Goal: Download file/media

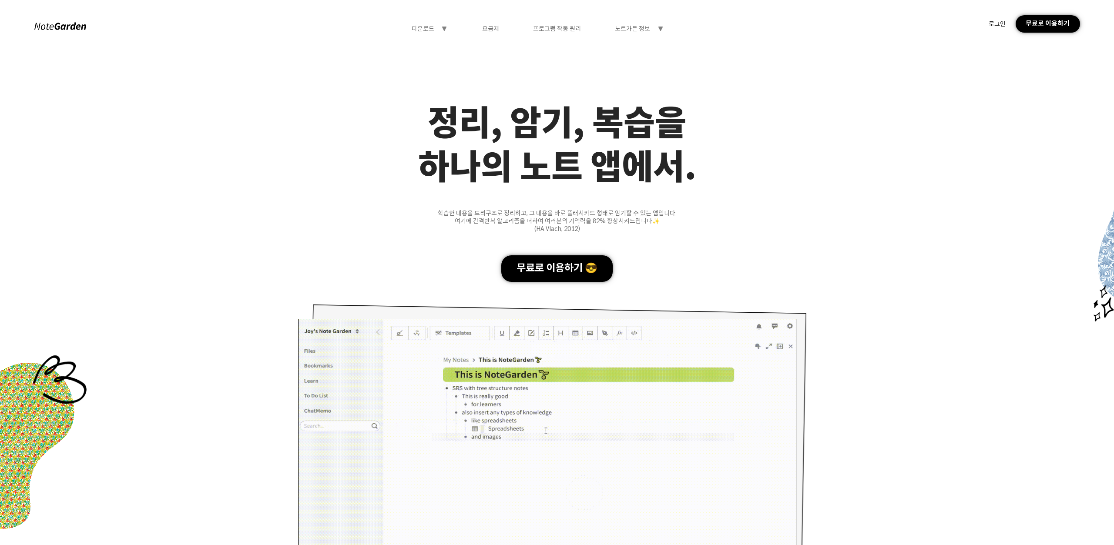
click at [1003, 21] on div "로그인" at bounding box center [997, 24] width 17 height 8
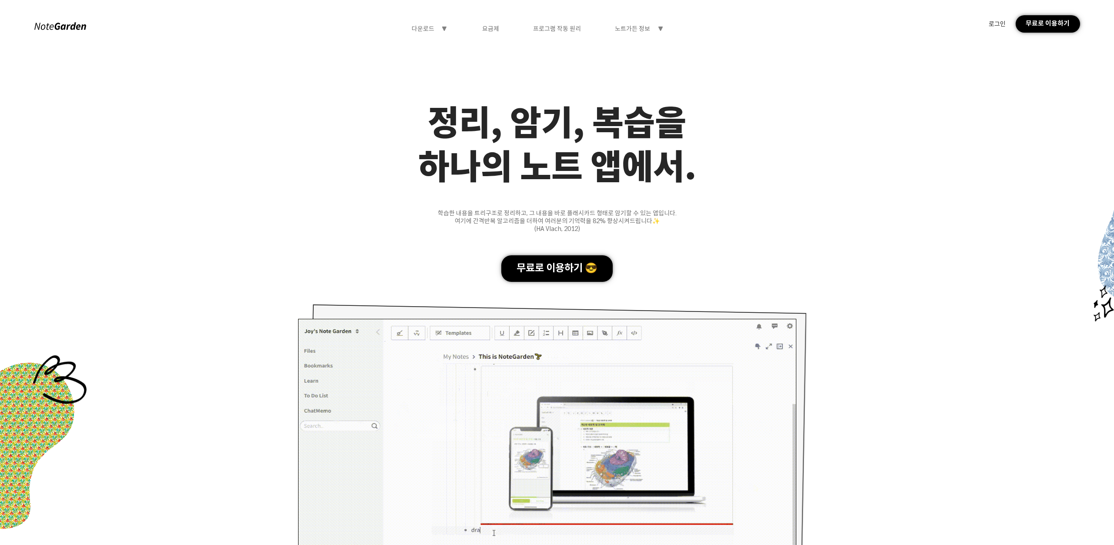
click at [1003, 21] on div "로그인" at bounding box center [997, 24] width 17 height 8
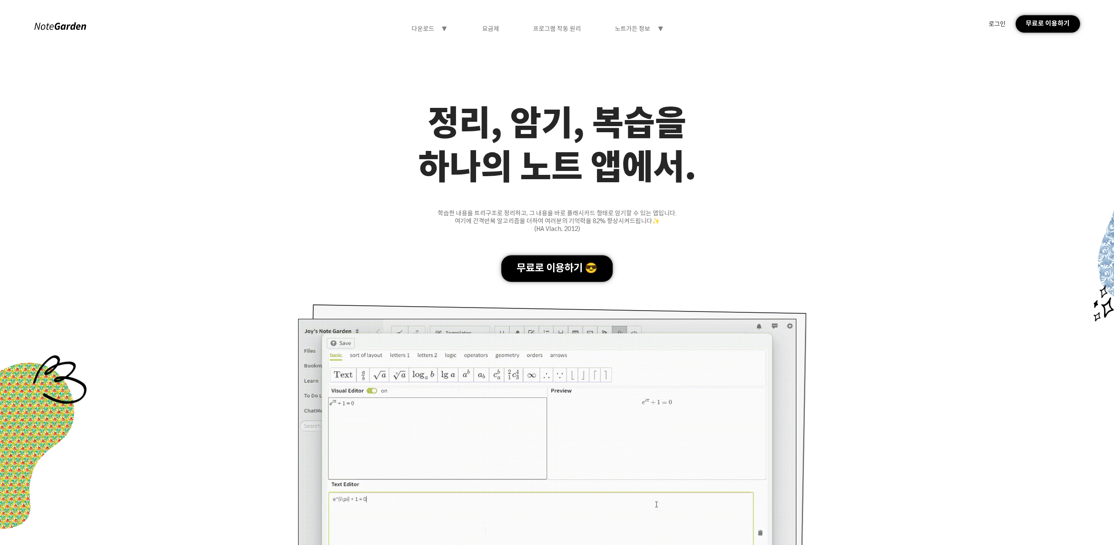
click at [443, 32] on div "다운로드 symbol-triangle-down" at bounding box center [430, 29] width 36 height 8
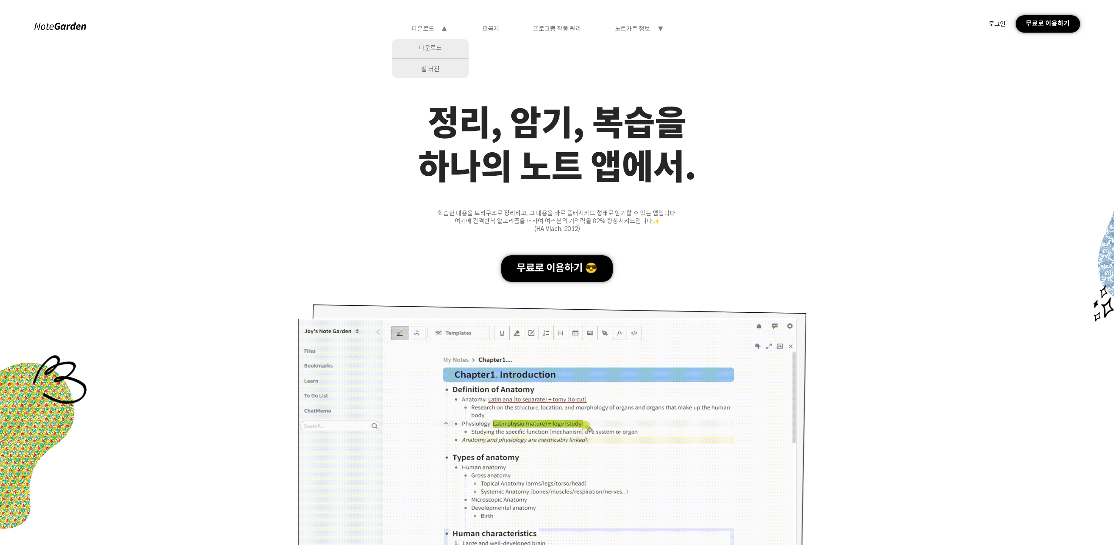
click at [422, 47] on div "다운로드" at bounding box center [430, 47] width 77 height 17
